Goal: Task Accomplishment & Management: Manage account settings

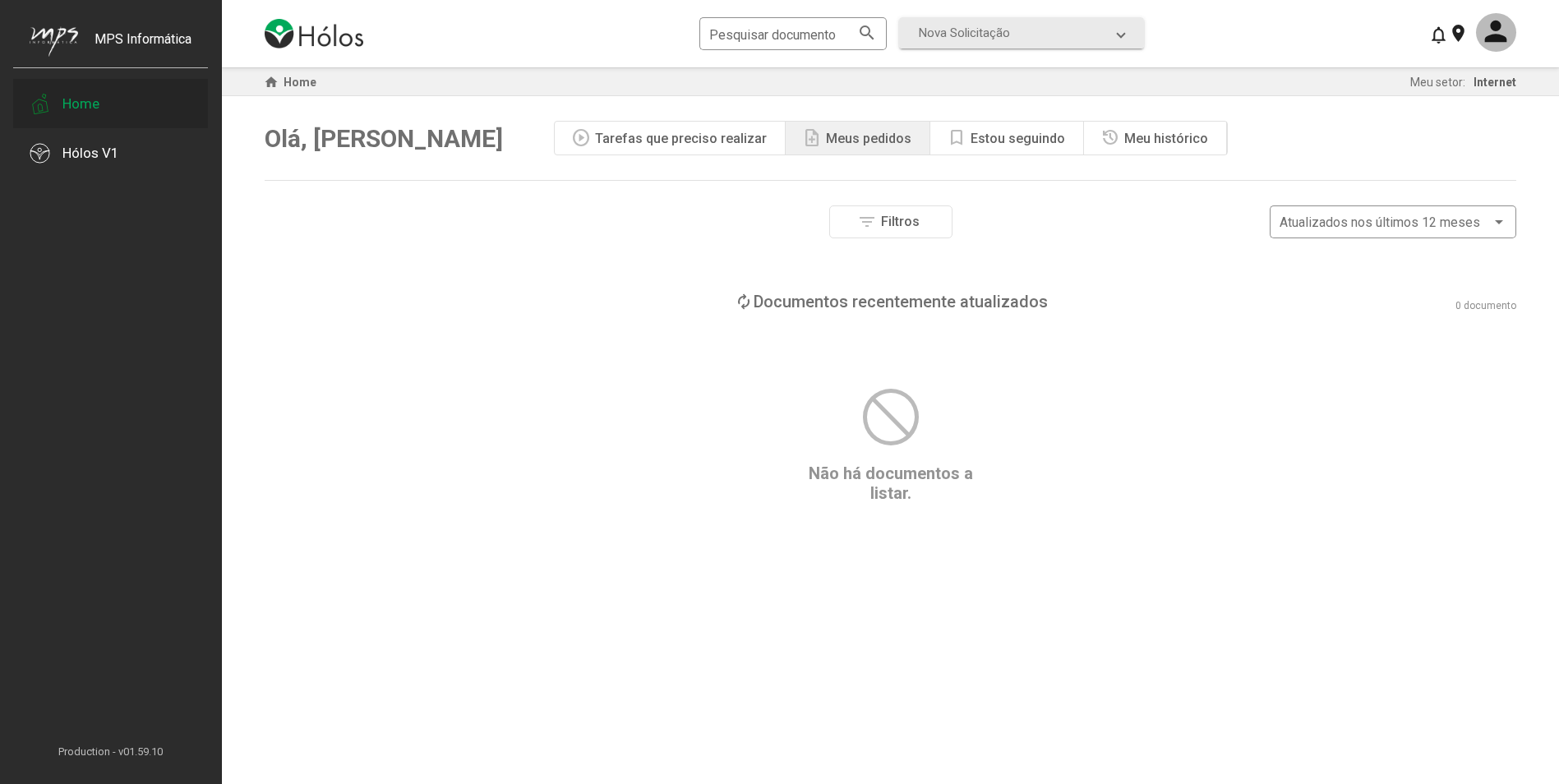
click at [74, 101] on div "Home" at bounding box center [81, 103] width 37 height 16
click at [974, 25] on span "Nova Solicitação" at bounding box center [965, 32] width 91 height 15
click at [584, 334] on div "Filtros Número do documento Tipo de etapa atual Aprovação Assinatura Fim Tipo d…" at bounding box center [890, 354] width 1252 height 297
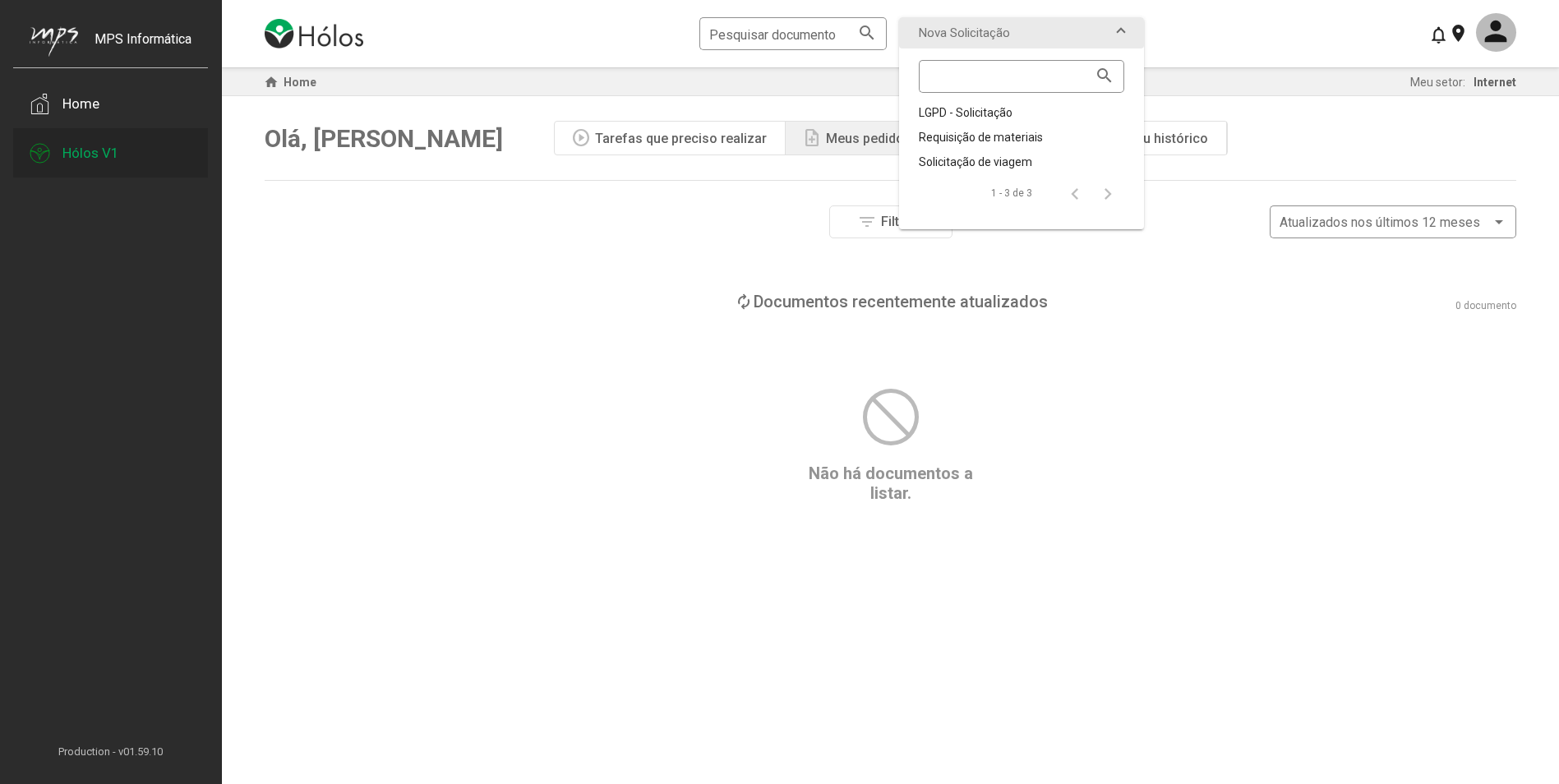
click at [84, 152] on div "Hólos V1" at bounding box center [91, 152] width 56 height 16
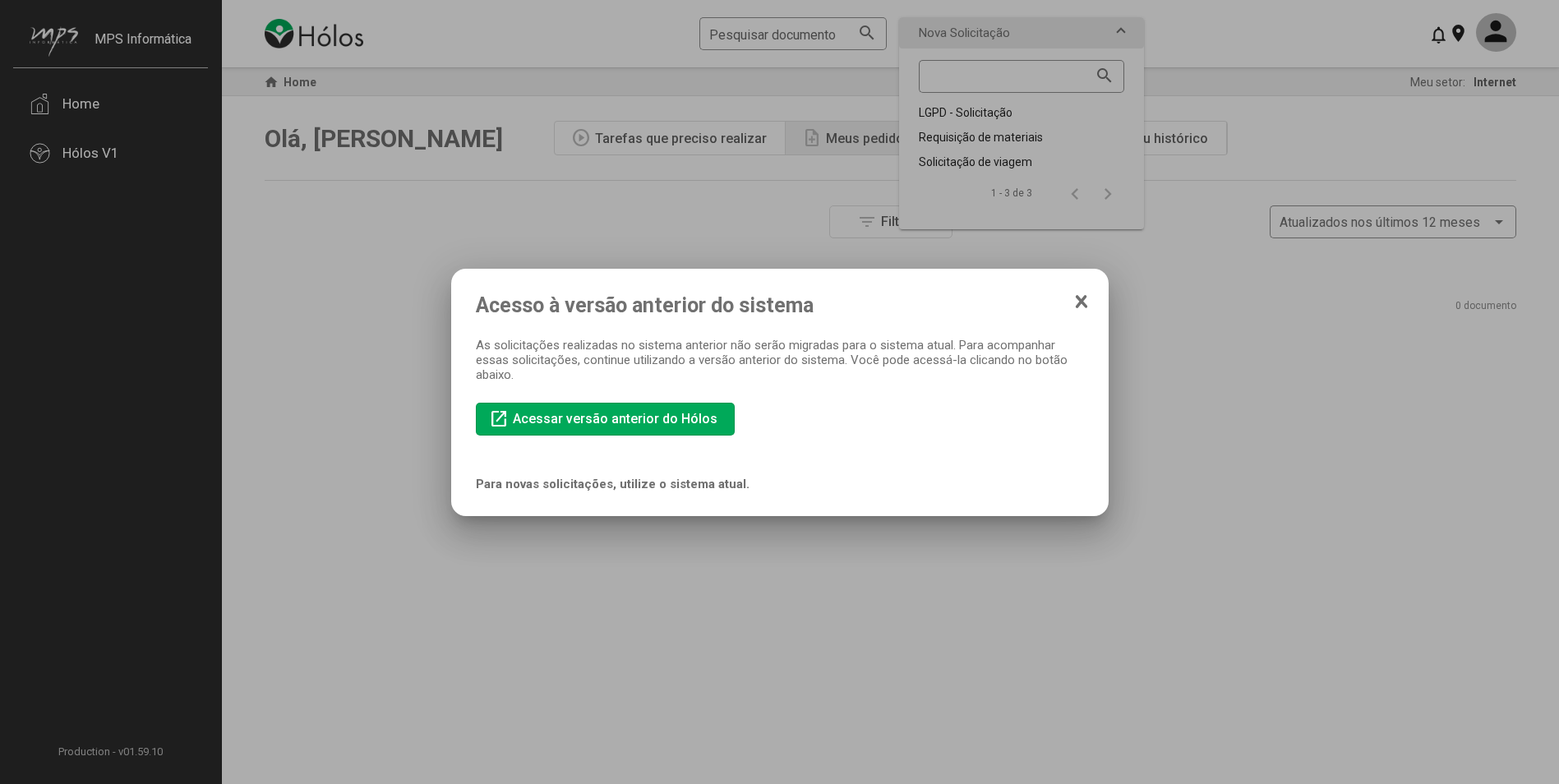
click at [834, 577] on div at bounding box center [779, 392] width 1559 height 784
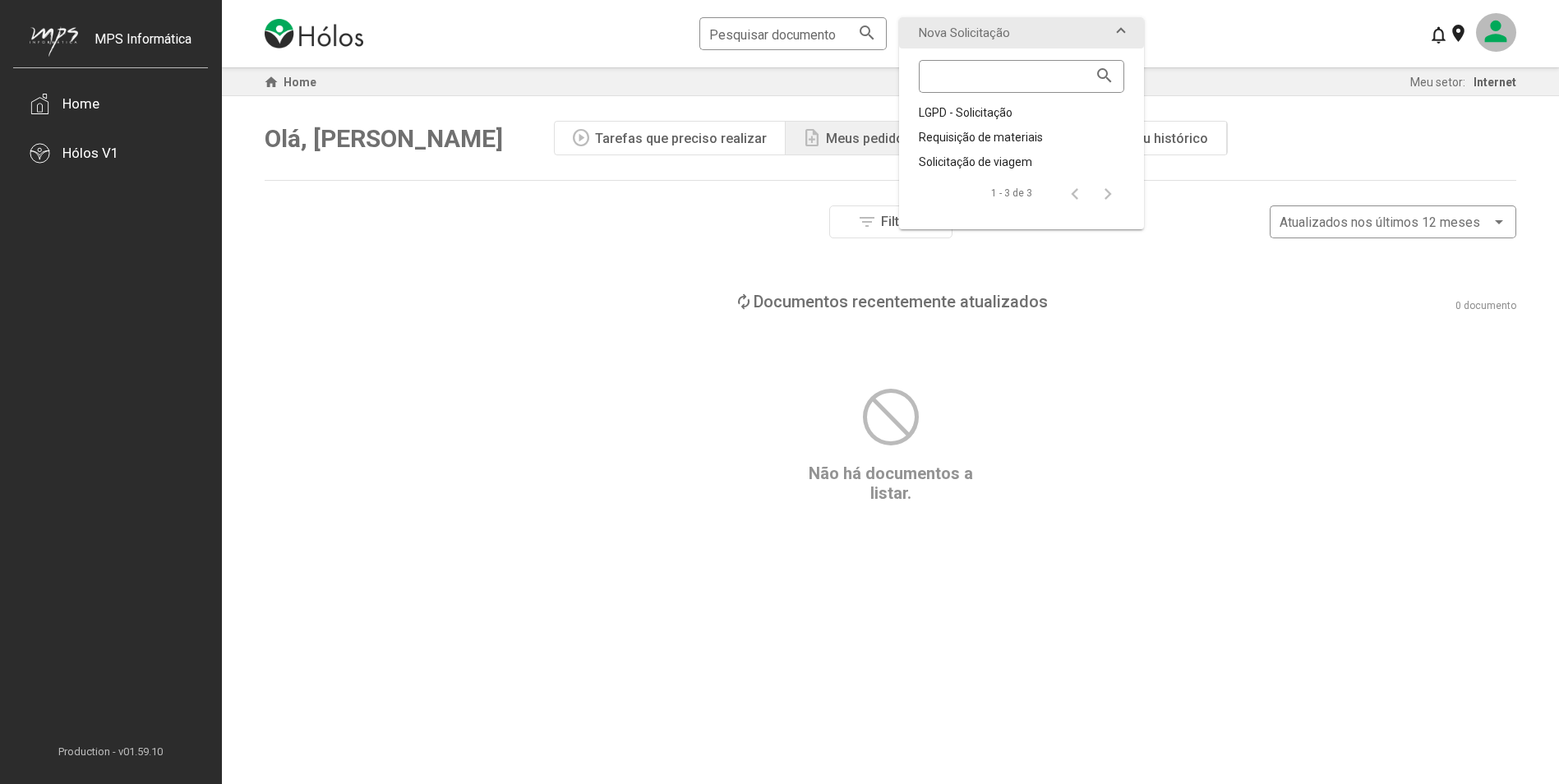
click at [1485, 33] on mat-icon at bounding box center [1496, 32] width 40 height 39
click at [1448, 163] on button "Sair" at bounding box center [1468, 160] width 97 height 39
